Goal: Information Seeking & Learning: Find specific page/section

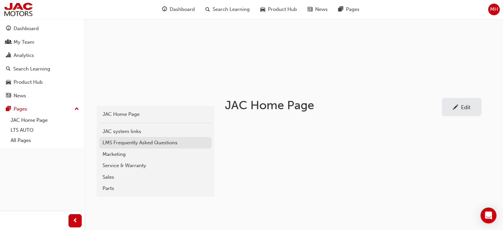
scroll to position [99, 0]
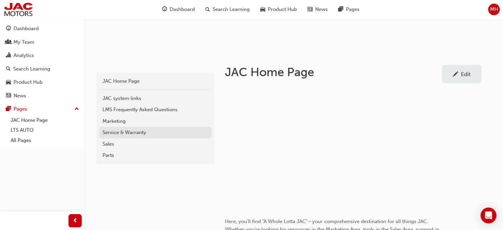
click at [120, 134] on div "Service & Warranty" at bounding box center [156, 133] width 106 height 8
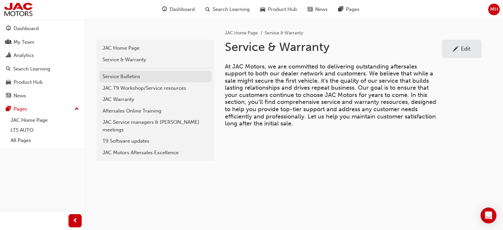
click at [130, 77] on div "Service Bulletins" at bounding box center [156, 77] width 106 height 8
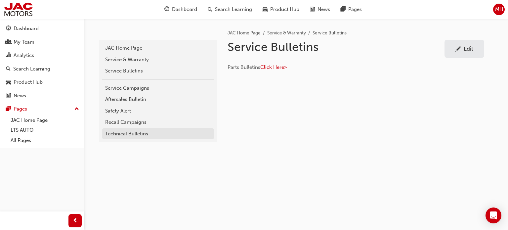
click at [116, 133] on div "Technical Bulletins" at bounding box center [158, 134] width 106 height 8
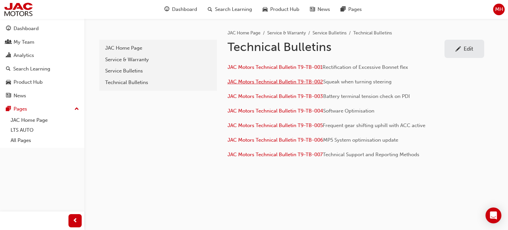
drag, startPoint x: 293, startPoint y: 81, endPoint x: 280, endPoint y: 83, distance: 12.7
click at [293, 81] on span "JAC Motors Technical Bulletin T9-TB-002" at bounding box center [276, 82] width 96 height 6
